Goal: Task Accomplishment & Management: Manage account settings

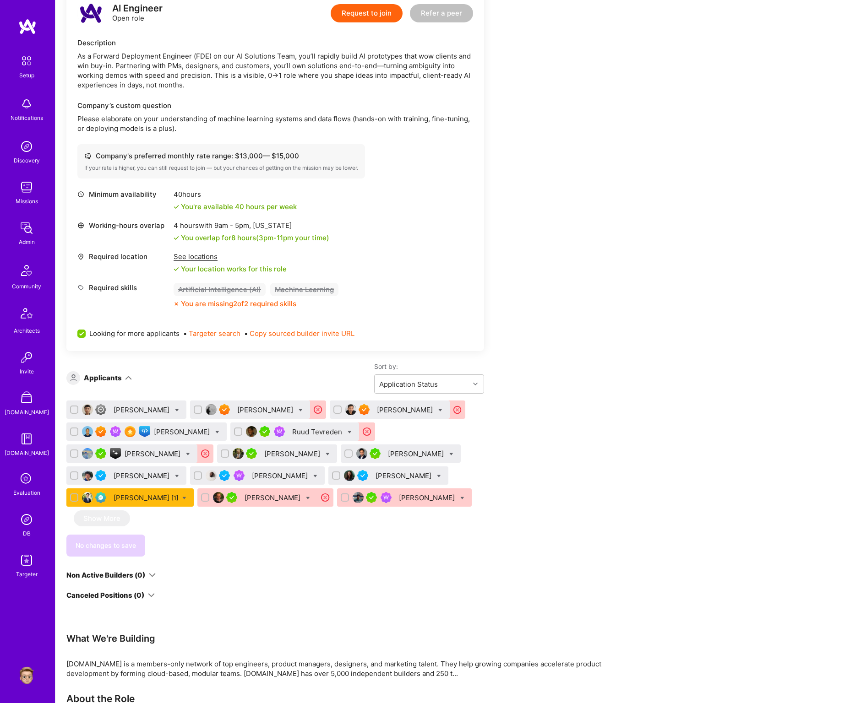
scroll to position [239, 0]
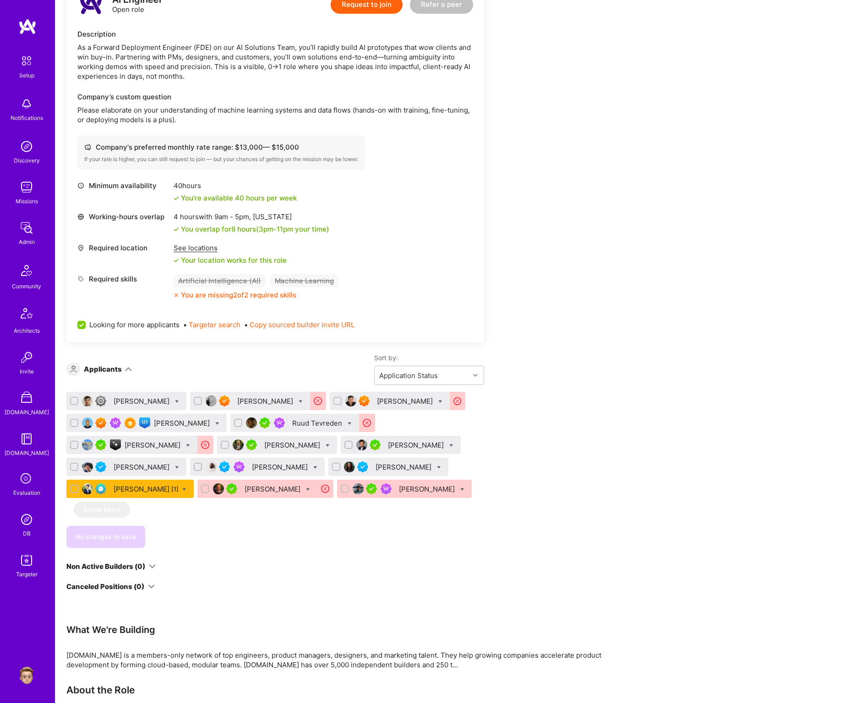
click at [175, 422] on div "[PERSON_NAME]" at bounding box center [183, 423] width 58 height 10
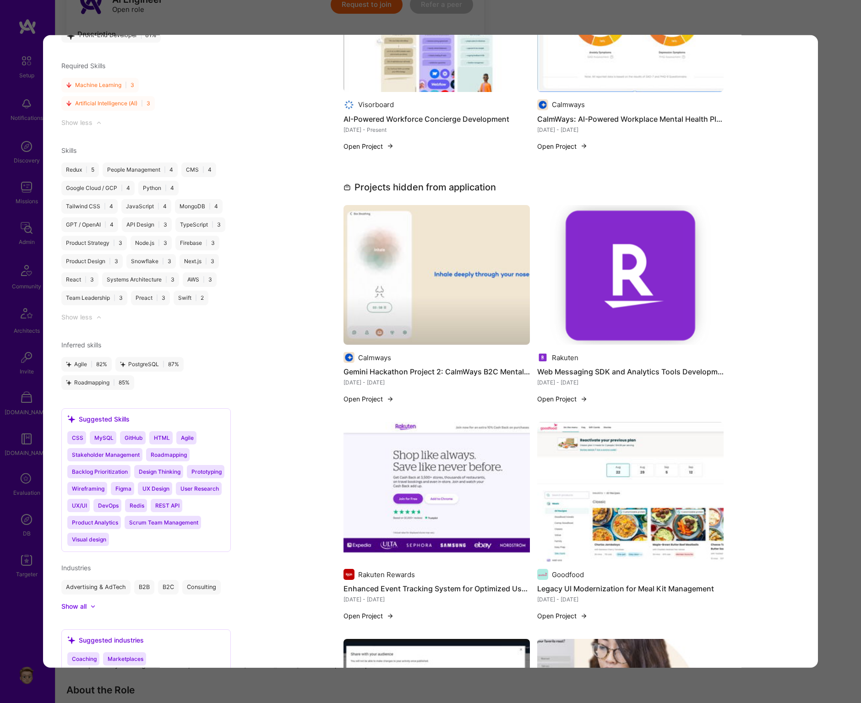
scroll to position [1324, 0]
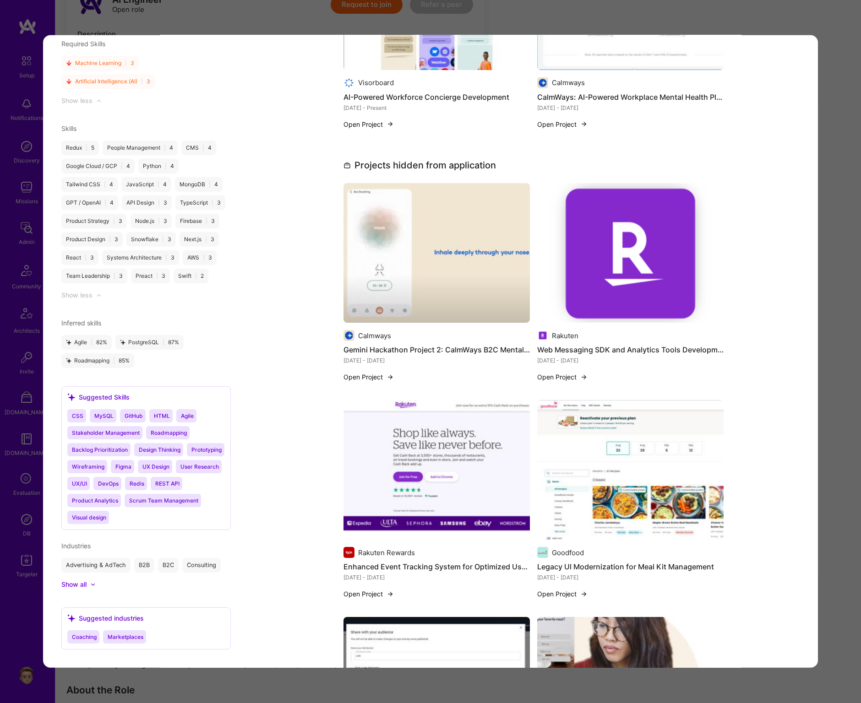
click at [592, 320] on div "Rakuten Web Messaging SDK and Analytics Tools Development [DATE] - [DATE] Open …" at bounding box center [630, 274] width 186 height 182
click at [573, 306] on img "modal" at bounding box center [630, 253] width 186 height 140
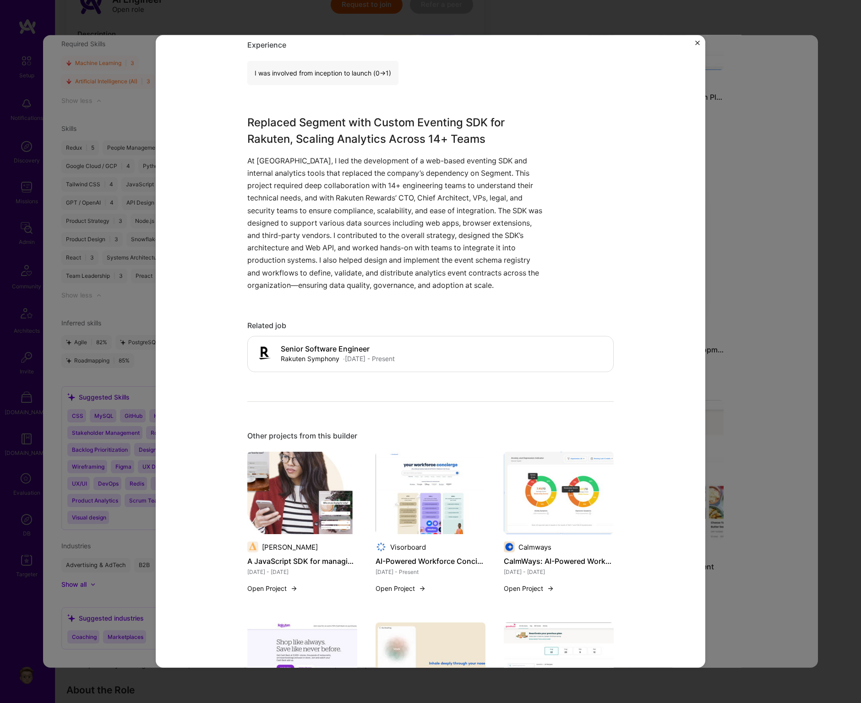
scroll to position [439, 0]
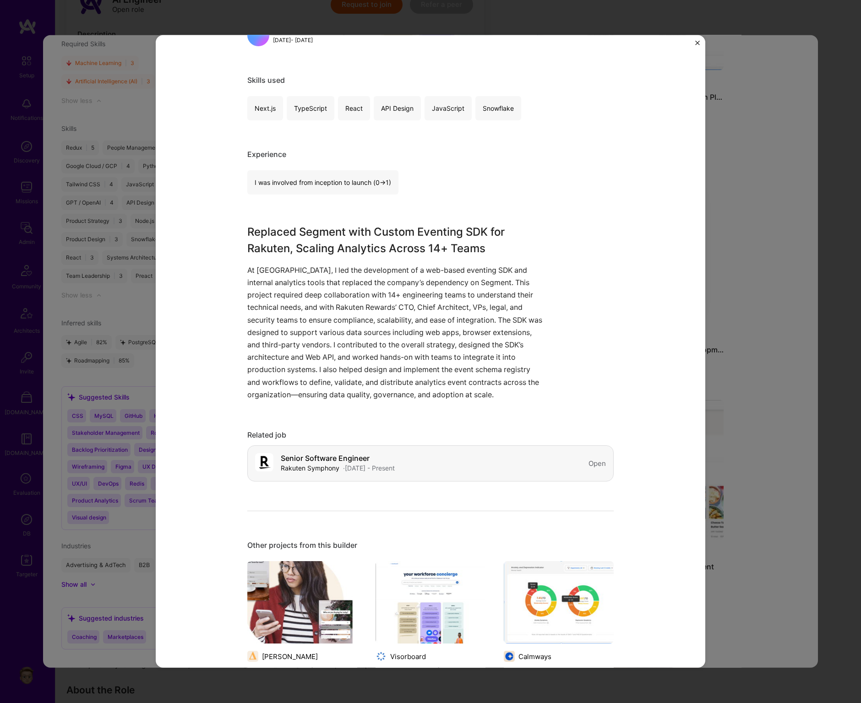
click at [395, 453] on div "Senior Software Engineer Rakuten Symphony · Aug, 2022 - Present" at bounding box center [325, 463] width 140 height 21
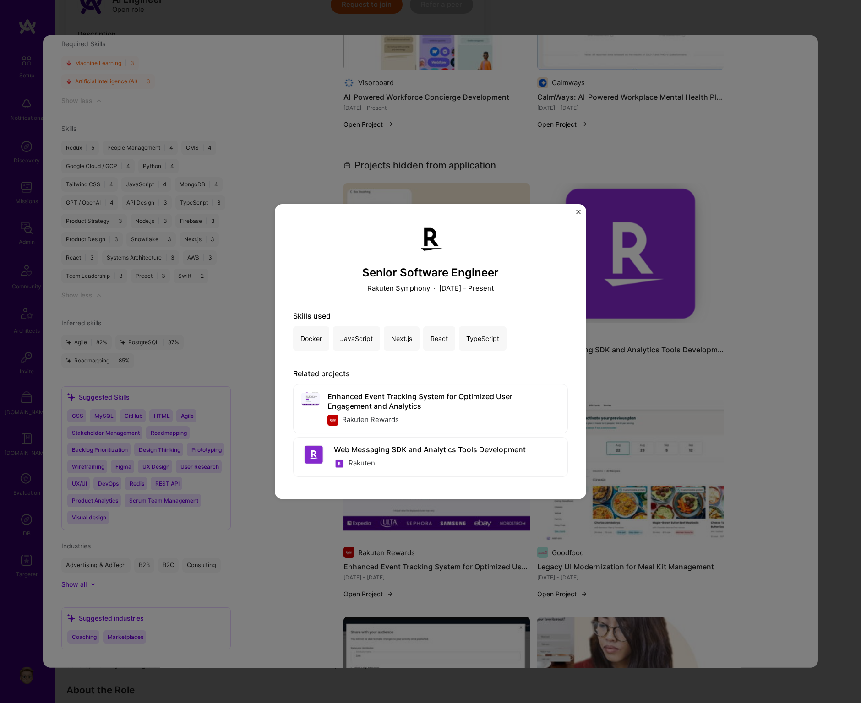
click at [289, 168] on div "Senior Software Engineer Rakuten Symphony · August 2022 - Present Skills used D…" at bounding box center [430, 351] width 861 height 703
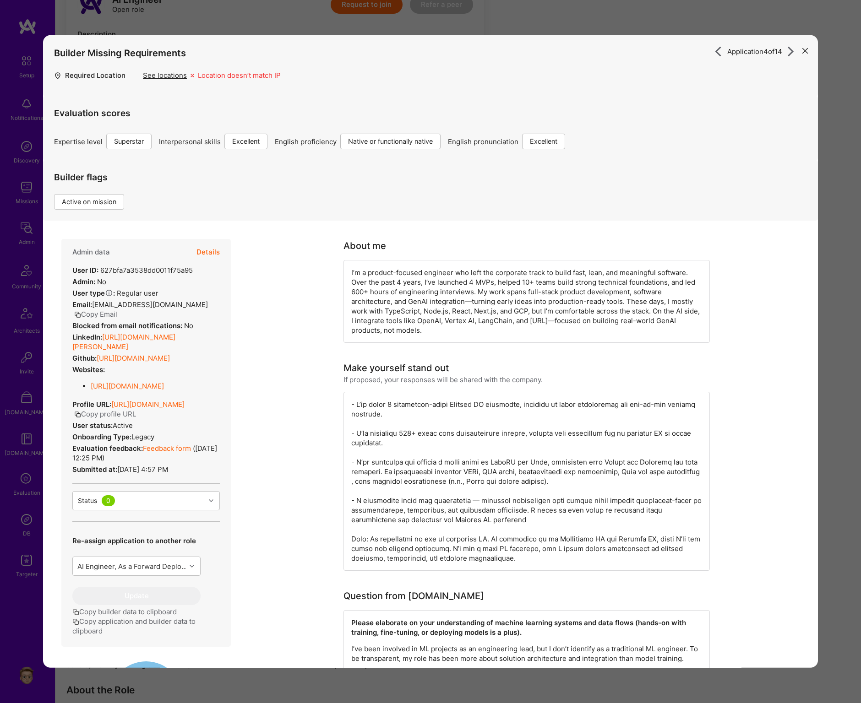
click at [143, 386] on link "https://mostafa.xyz/" at bounding box center [127, 386] width 73 height 9
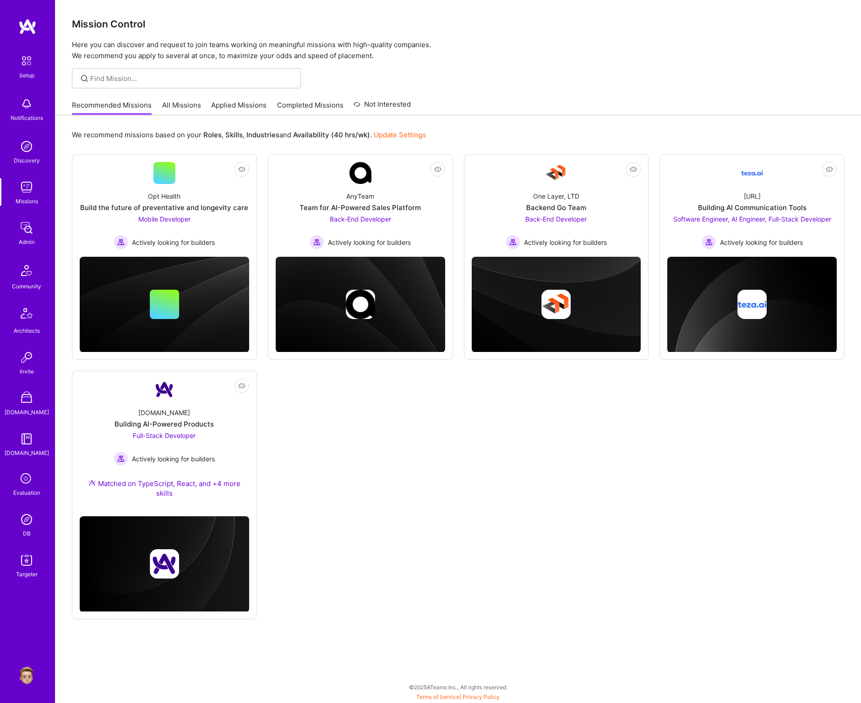
click at [30, 479] on icon at bounding box center [26, 479] width 17 height 17
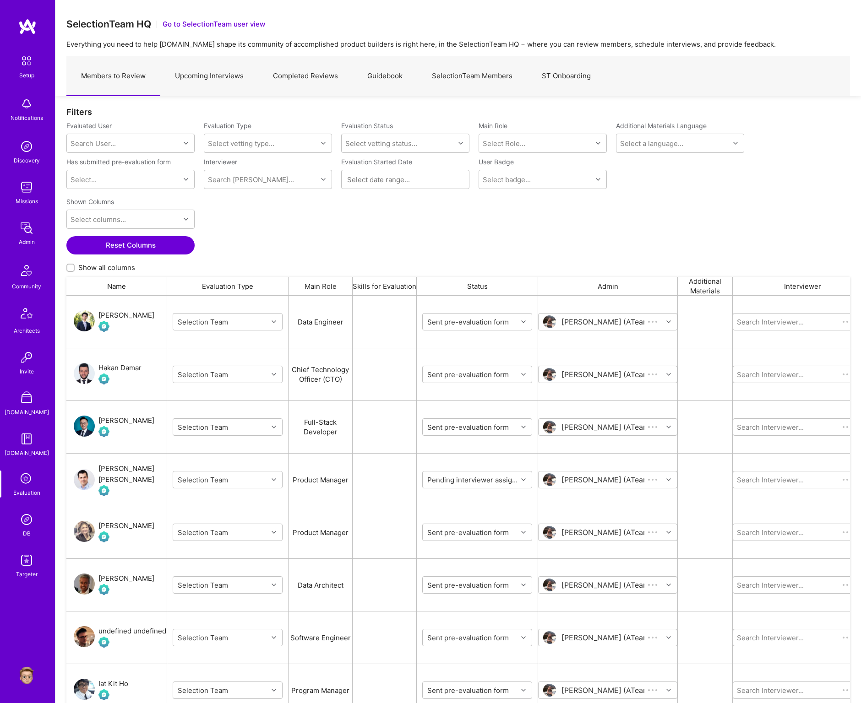
scroll to position [607, 783]
click at [504, 68] on link "SelectionTeam Members" at bounding box center [472, 76] width 110 height 40
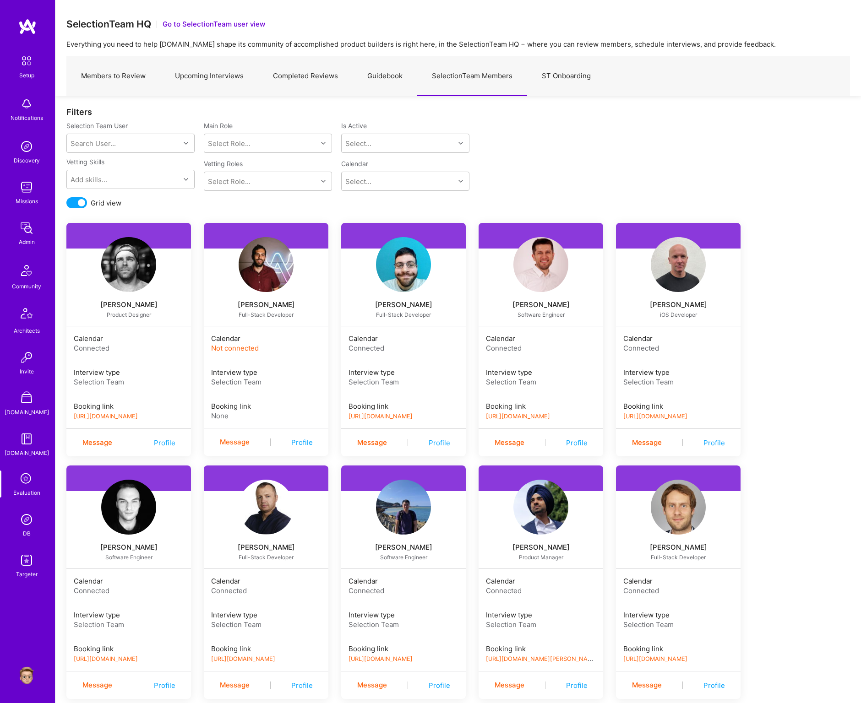
scroll to position [2137, 0]
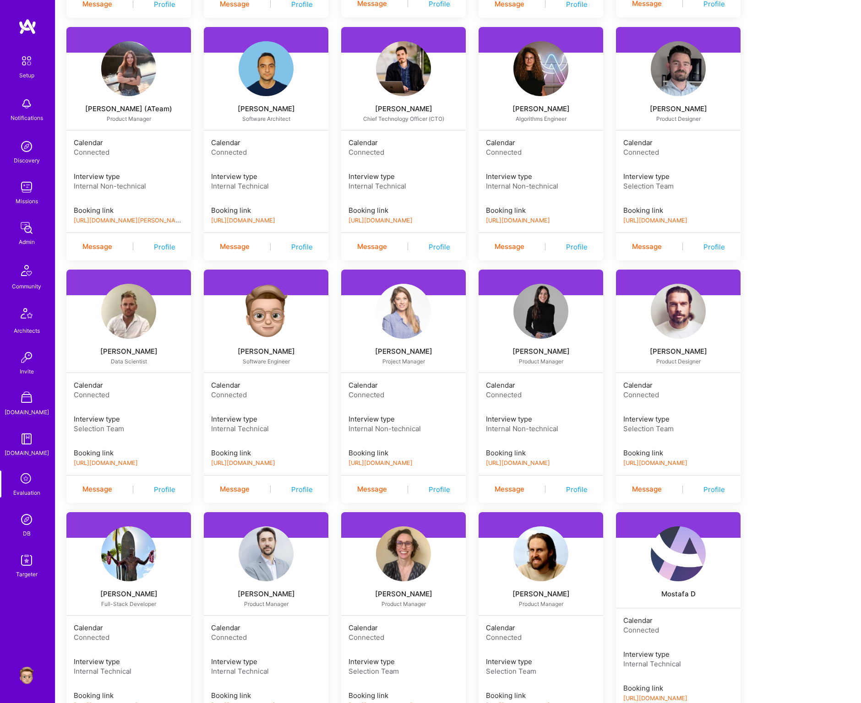
click at [263, 462] on link "[URL][DOMAIN_NAME]" at bounding box center [243, 463] width 64 height 7
click at [26, 677] on img at bounding box center [26, 676] width 18 height 18
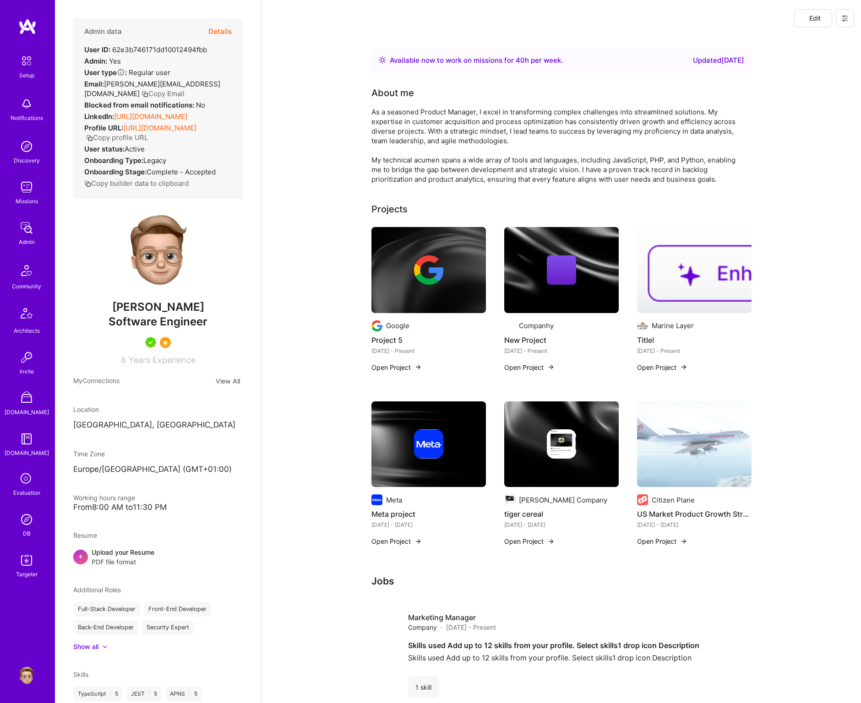
click at [841, 17] on button at bounding box center [845, 18] width 18 height 18
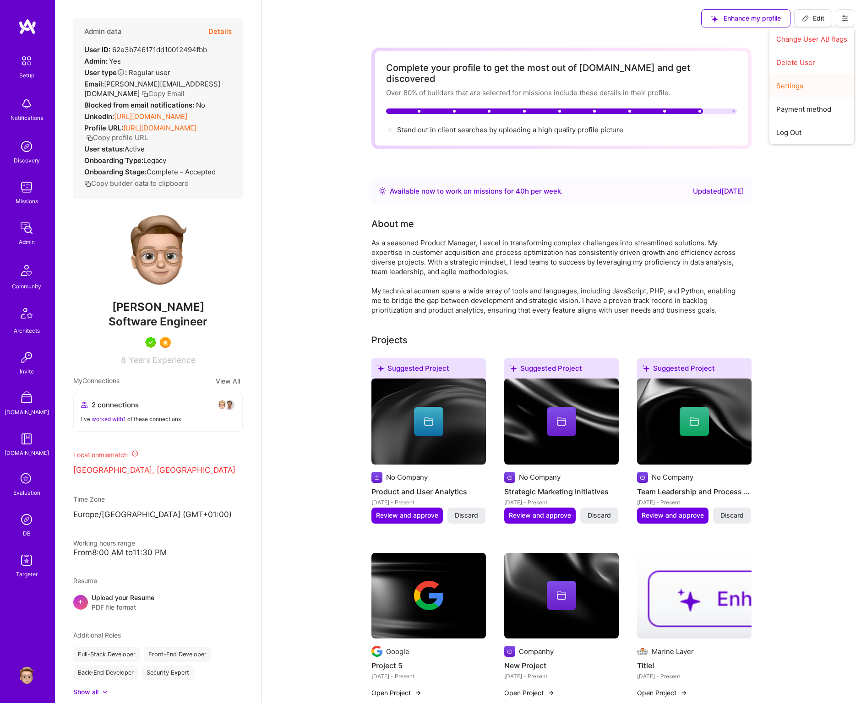
click at [795, 85] on button "Settings" at bounding box center [811, 85] width 85 height 23
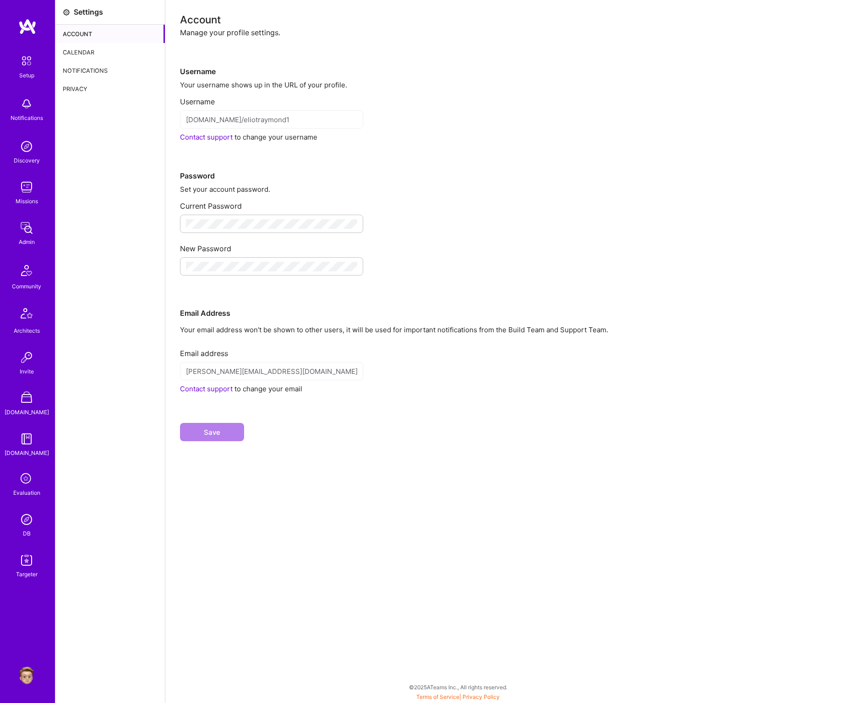
click at [109, 51] on div "Calendar" at bounding box center [109, 52] width 109 height 18
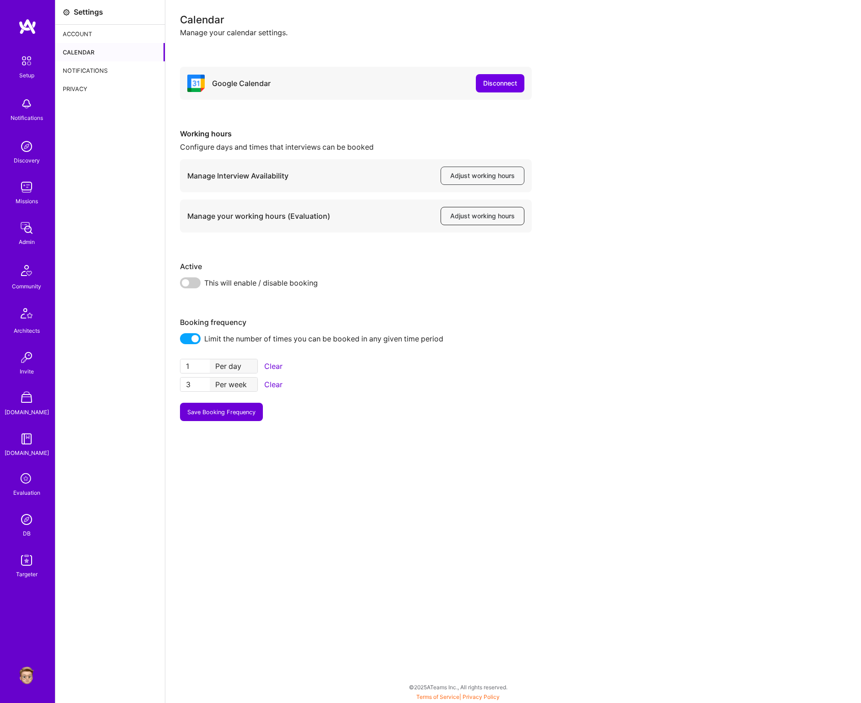
click at [462, 212] on span "Adjust working hours" at bounding box center [482, 216] width 65 height 9
click at [470, 214] on span "Adjust working hours" at bounding box center [482, 216] width 65 height 9
click at [25, 670] on img at bounding box center [26, 676] width 18 height 18
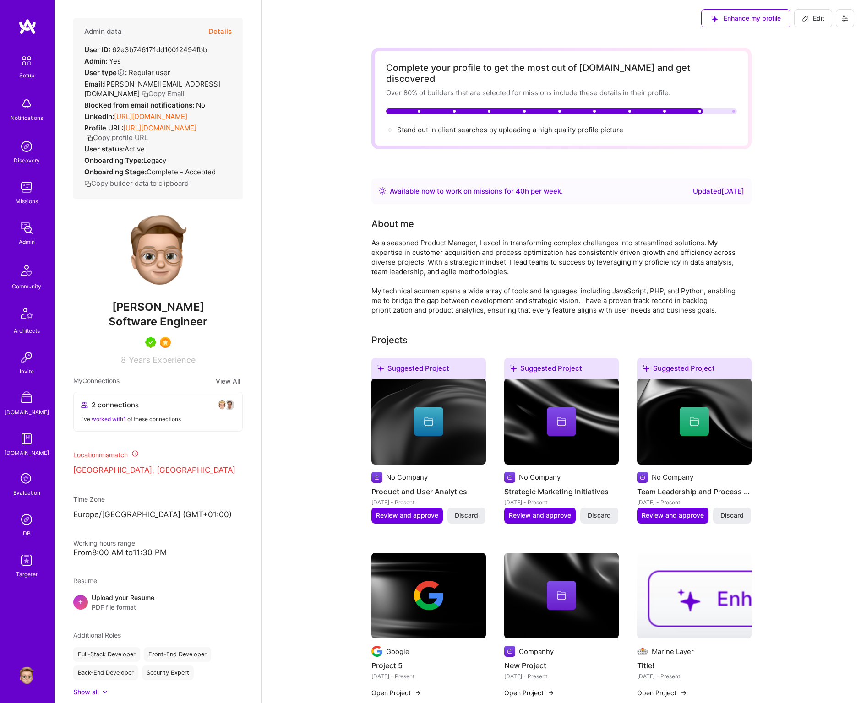
click at [849, 17] on button at bounding box center [845, 18] width 18 height 18
click at [811, 16] on span "Edit" at bounding box center [813, 18] width 22 height 9
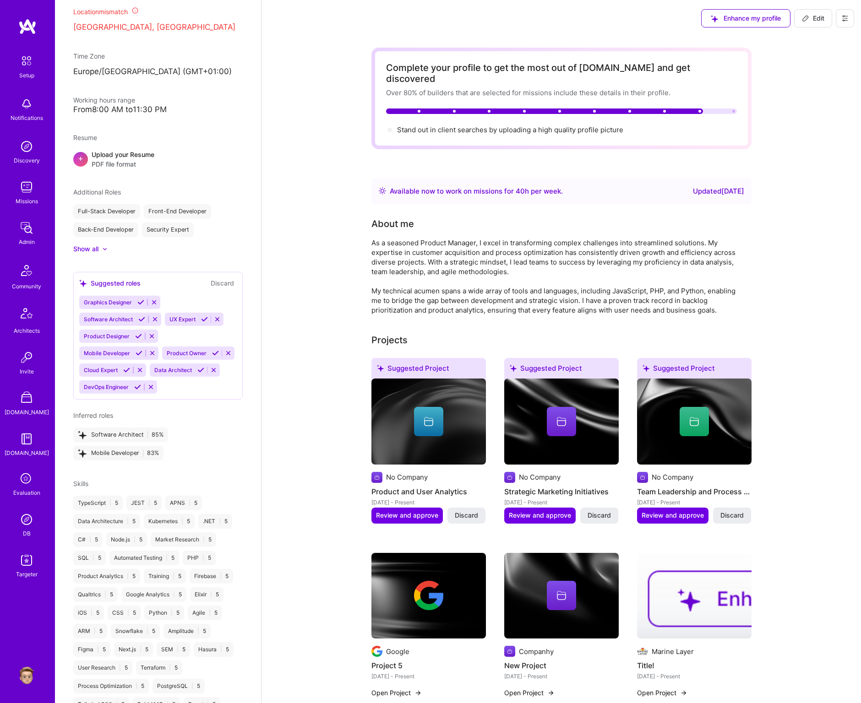
select select "US"
select select "Right Now"
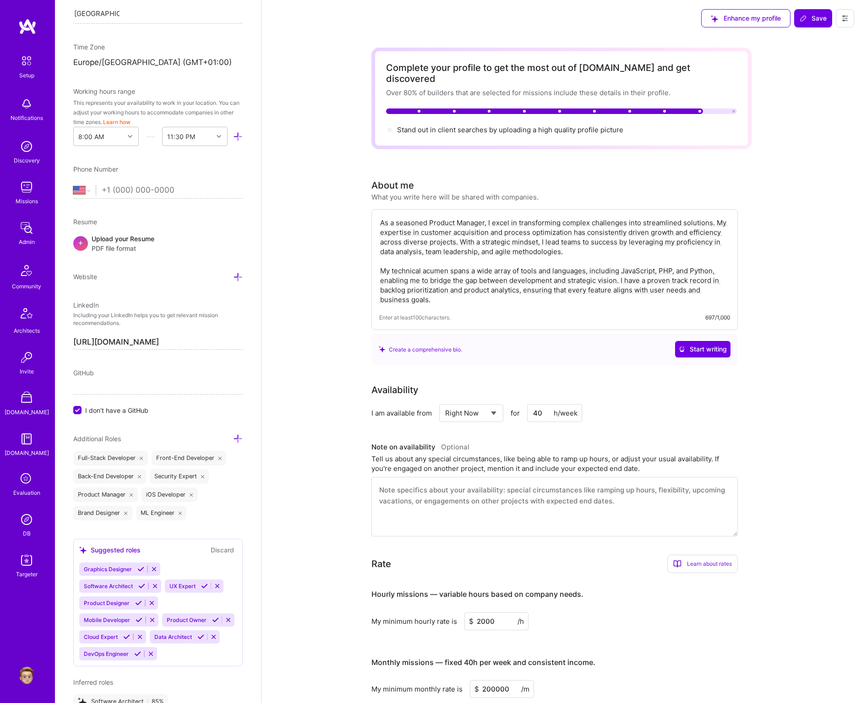
scroll to position [0, 0]
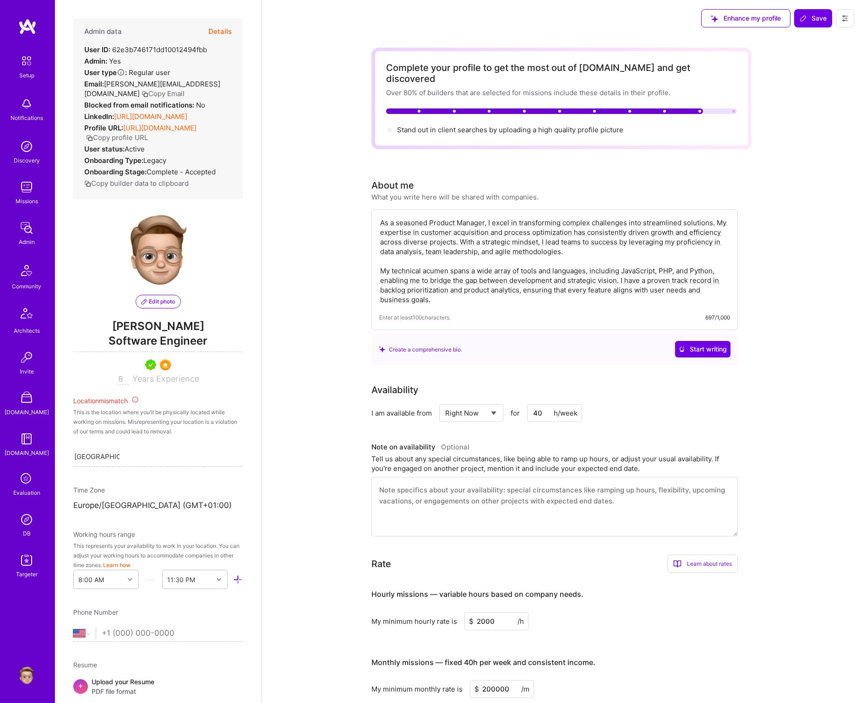
click at [117, 462] on input "[GEOGRAPHIC_DATA], [GEOGRAPHIC_DATA]" at bounding box center [96, 457] width 45 height 10
type input "[GEOGRAPHIC_DATA]"
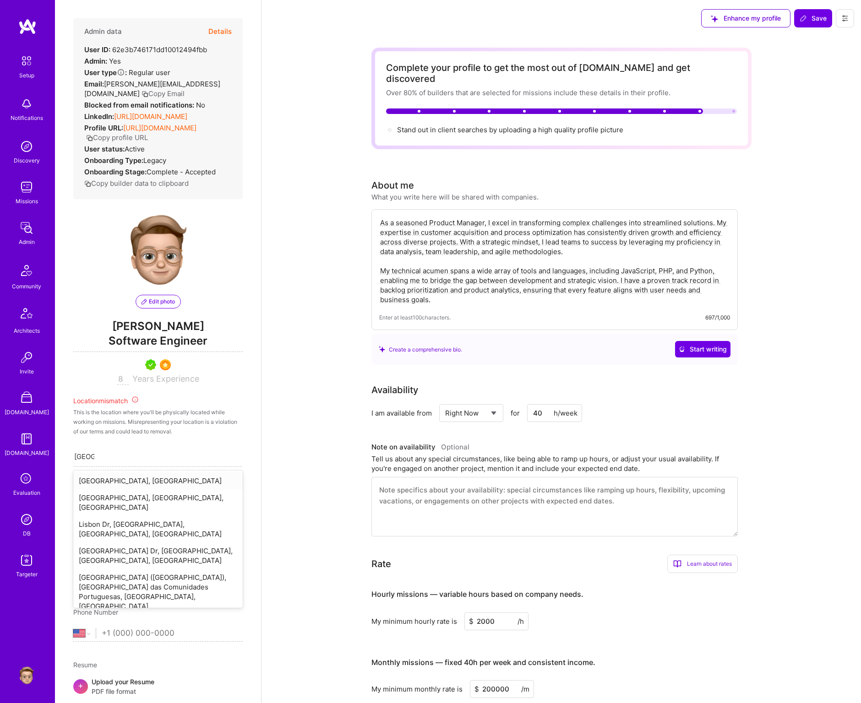
click at [129, 489] on div "[GEOGRAPHIC_DATA], [GEOGRAPHIC_DATA]" at bounding box center [157, 481] width 169 height 17
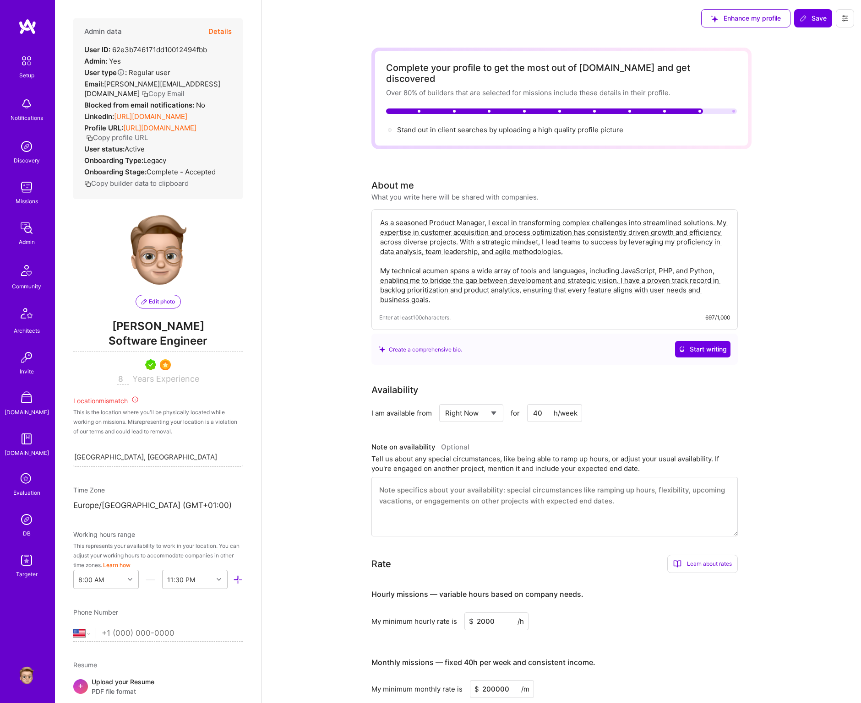
drag, startPoint x: 812, startPoint y: 30, endPoint x: 801, endPoint y: 39, distance: 14.3
click at [812, 30] on div "Enhance my profile Save" at bounding box center [777, 18] width 167 height 37
click at [802, 21] on icon at bounding box center [802, 18] width 5 height 5
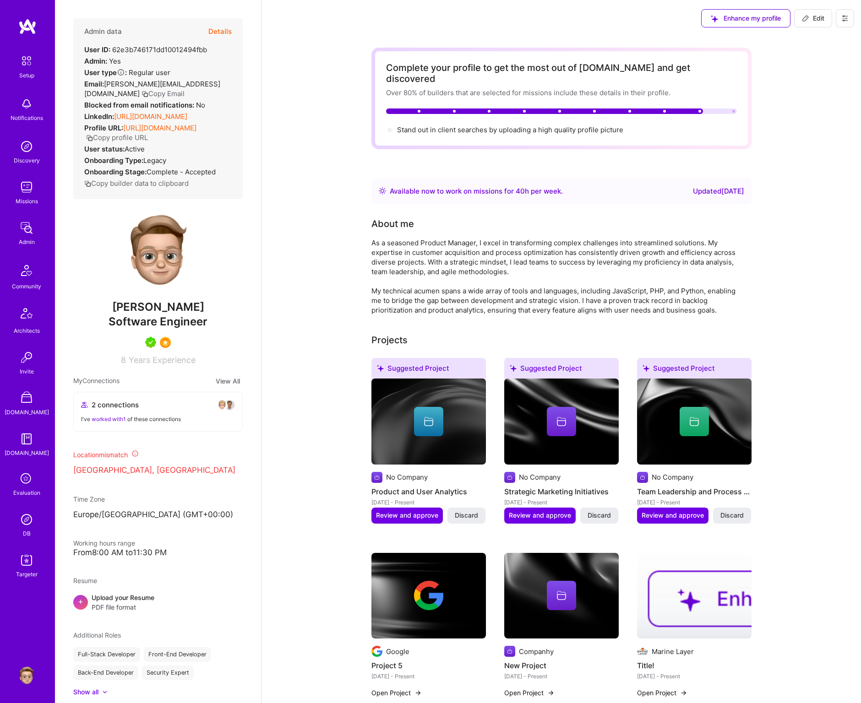
click at [842, 20] on icon at bounding box center [844, 18] width 5 height 5
click at [793, 83] on button "Settings" at bounding box center [811, 85] width 85 height 23
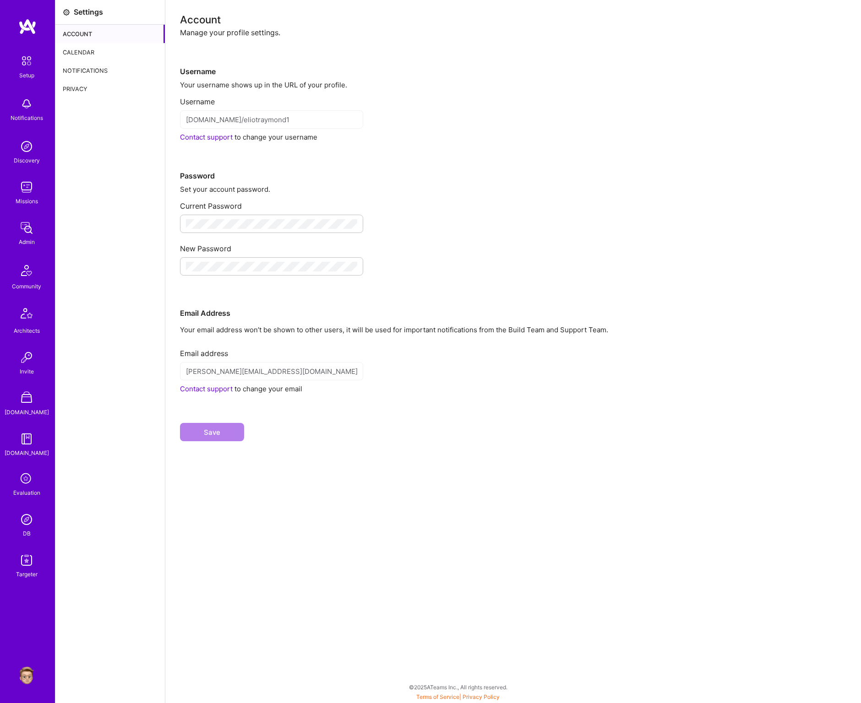
click at [90, 54] on div "Calendar" at bounding box center [109, 52] width 109 height 18
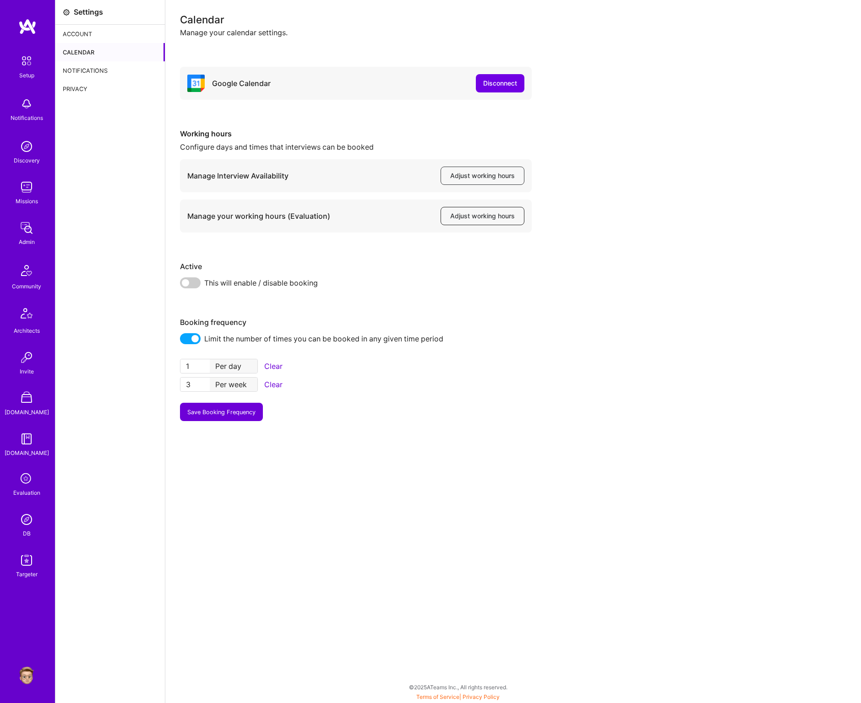
click at [469, 214] on span "Adjust working hours" at bounding box center [482, 216] width 65 height 9
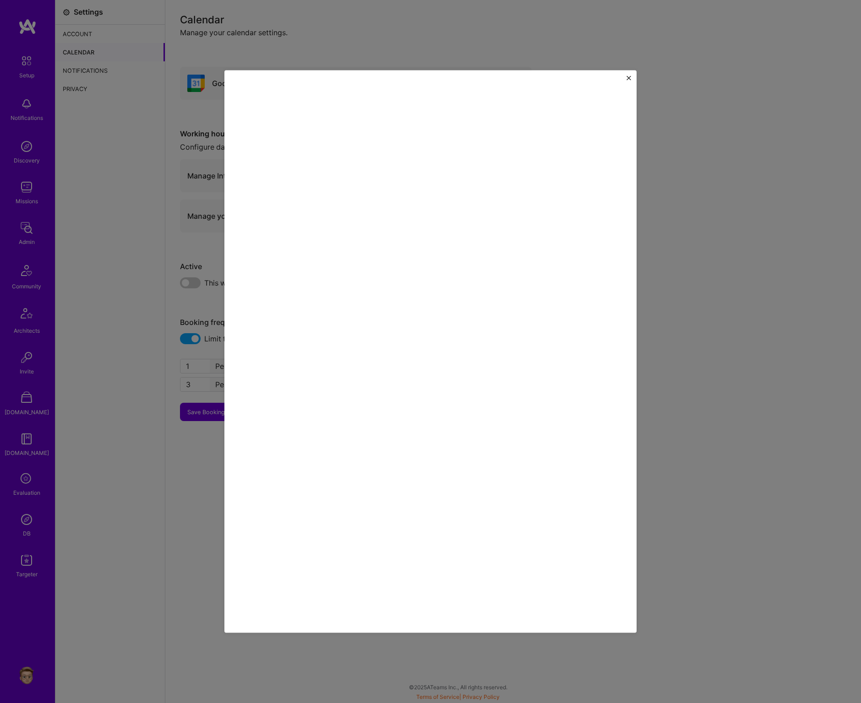
click at [630, 77] on img "Close" at bounding box center [628, 78] width 5 height 5
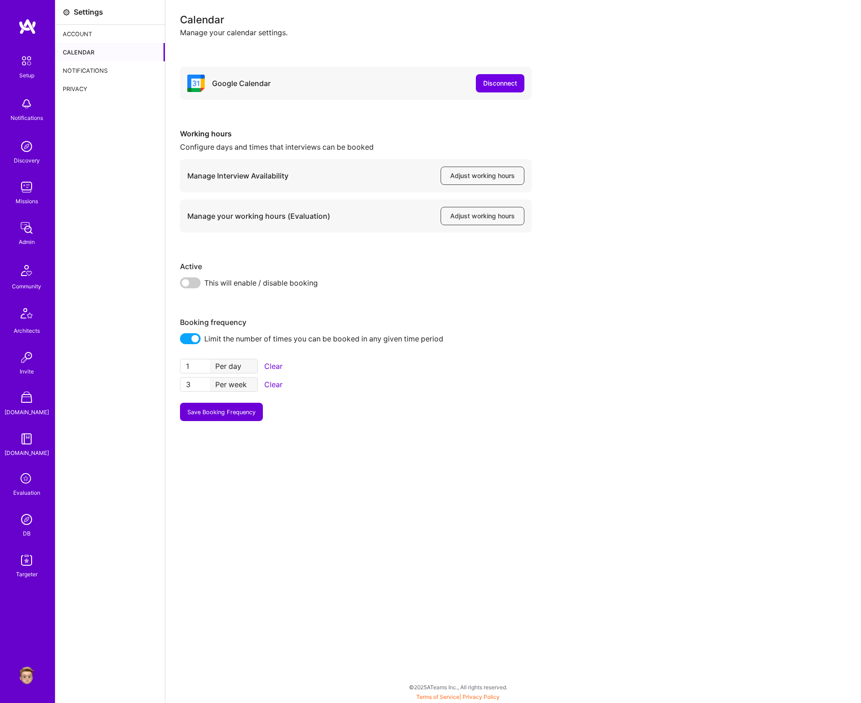
click at [22, 670] on img at bounding box center [26, 676] width 18 height 18
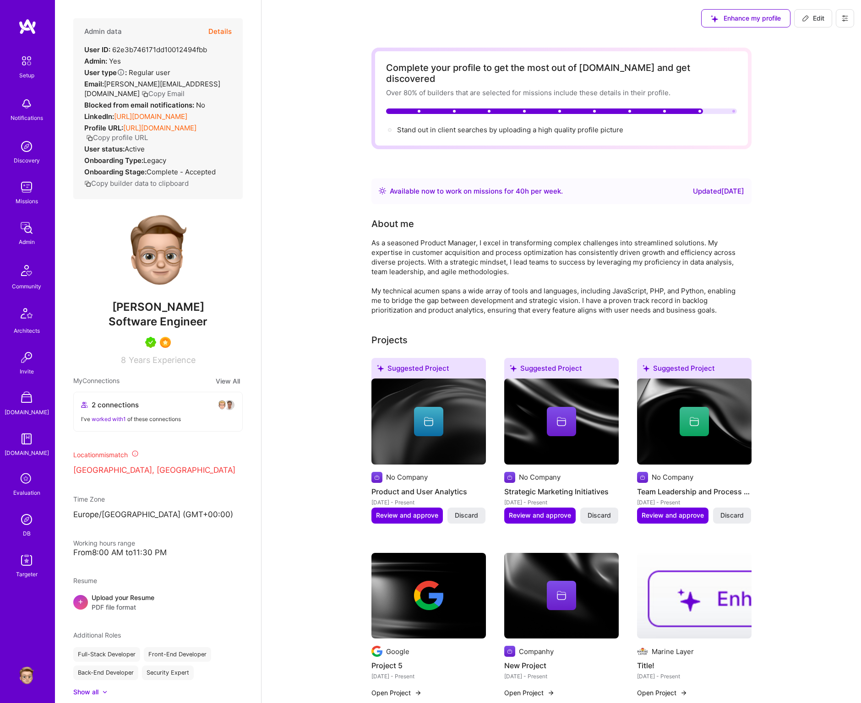
click at [218, 31] on button "Details" at bounding box center [219, 31] width 23 height 27
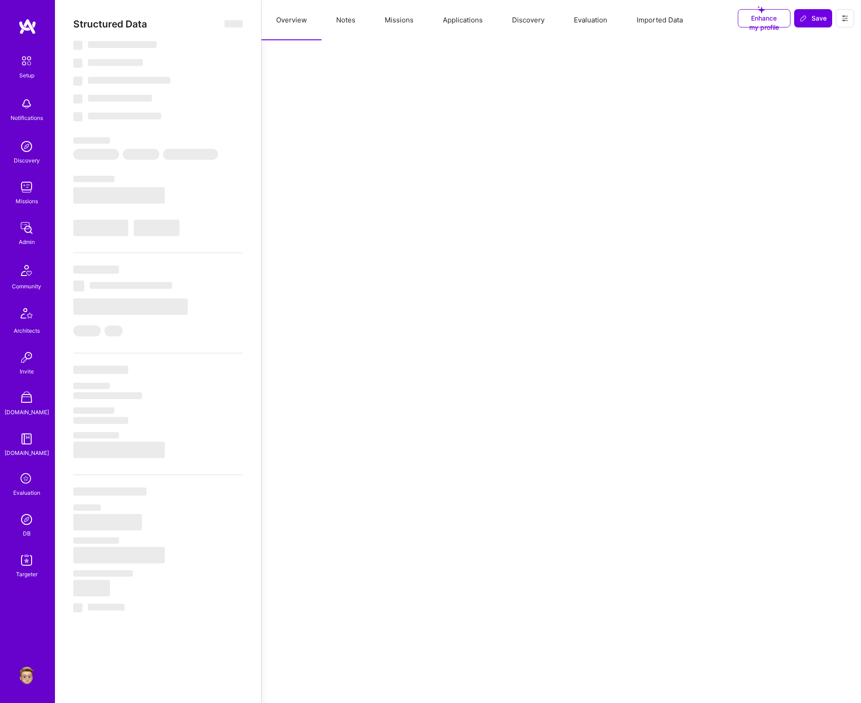
select select "Right Now"
select select "5"
select select "7"
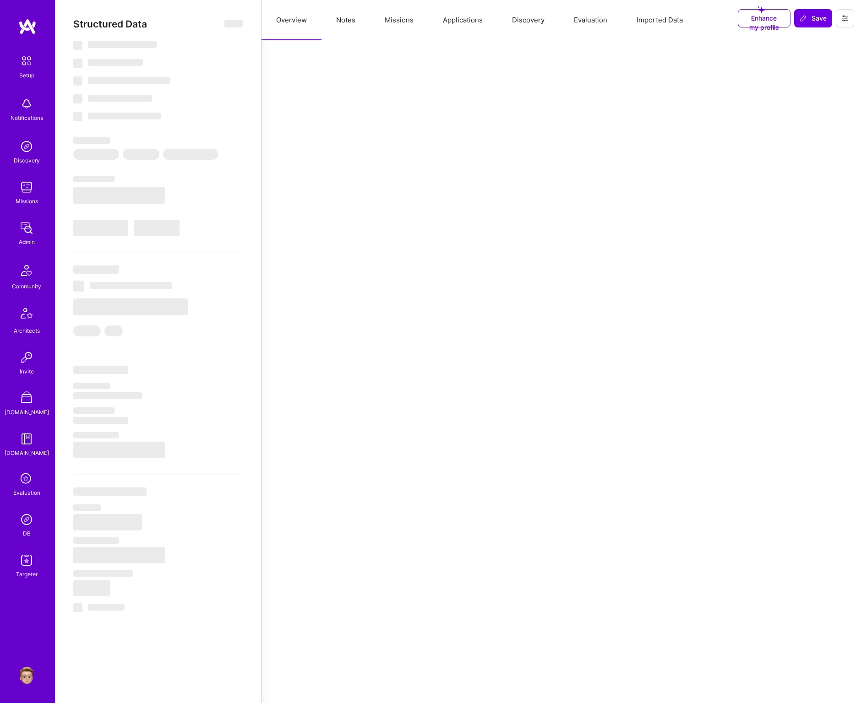
select select "US"
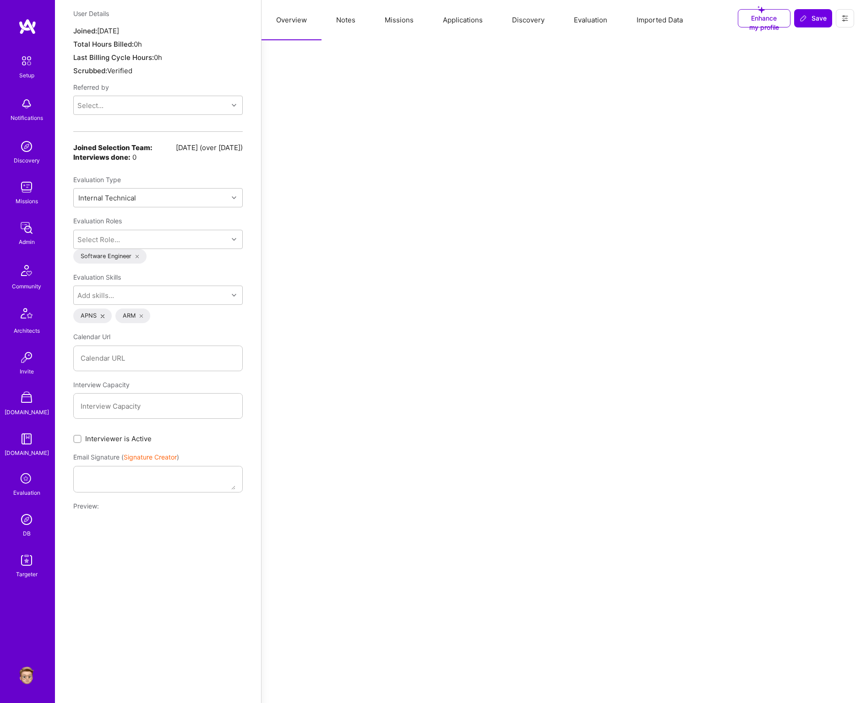
scroll to position [732, 0]
click at [80, 435] on input "Interviewer is Active" at bounding box center [78, 438] width 6 height 6
checkbox input "true"
click at [813, 21] on span "Save" at bounding box center [812, 18] width 27 height 9
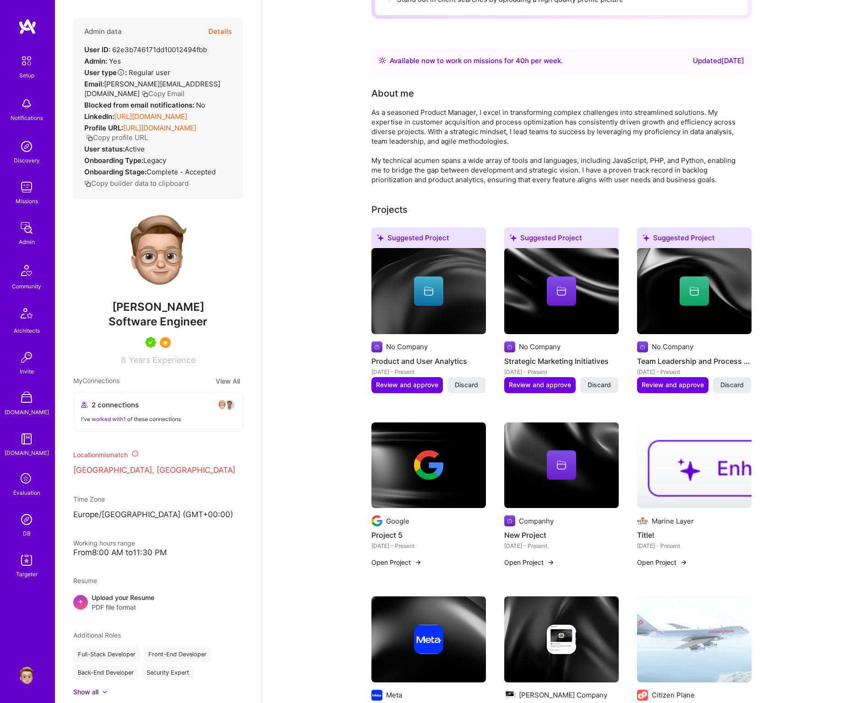
scroll to position [0, 0]
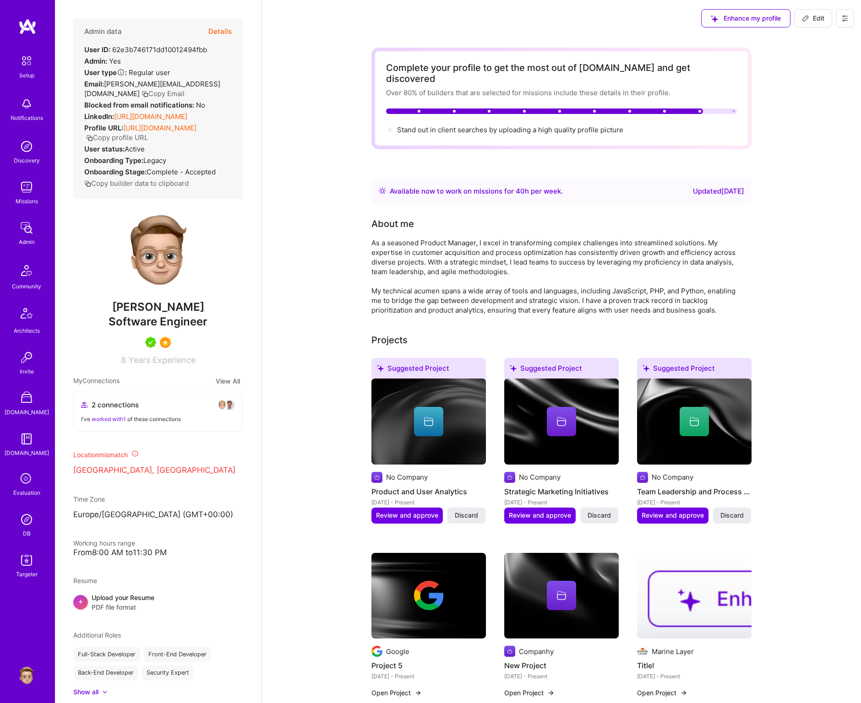
click at [840, 18] on button at bounding box center [845, 18] width 18 height 18
click at [782, 84] on button "Settings" at bounding box center [811, 85] width 85 height 23
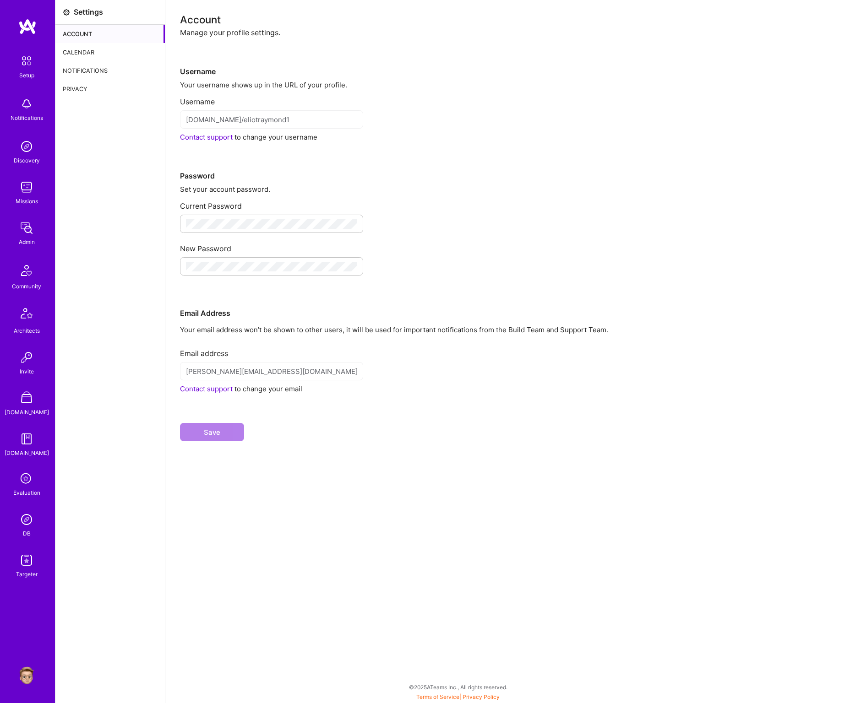
click at [79, 57] on div "Calendar" at bounding box center [109, 52] width 109 height 18
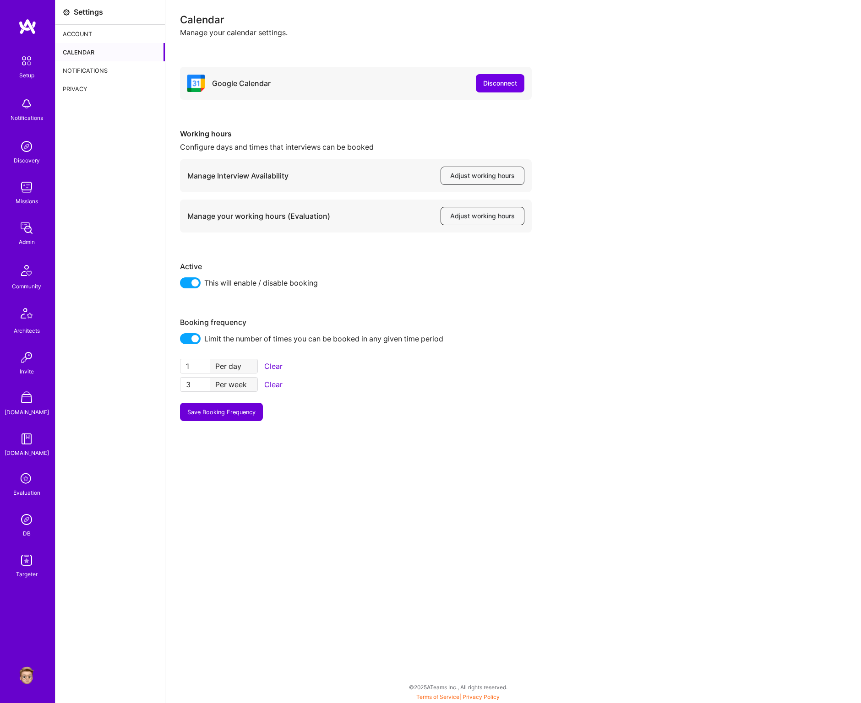
click at [492, 212] on span "Adjust working hours" at bounding box center [482, 216] width 65 height 9
